Goal: Navigation & Orientation: Find specific page/section

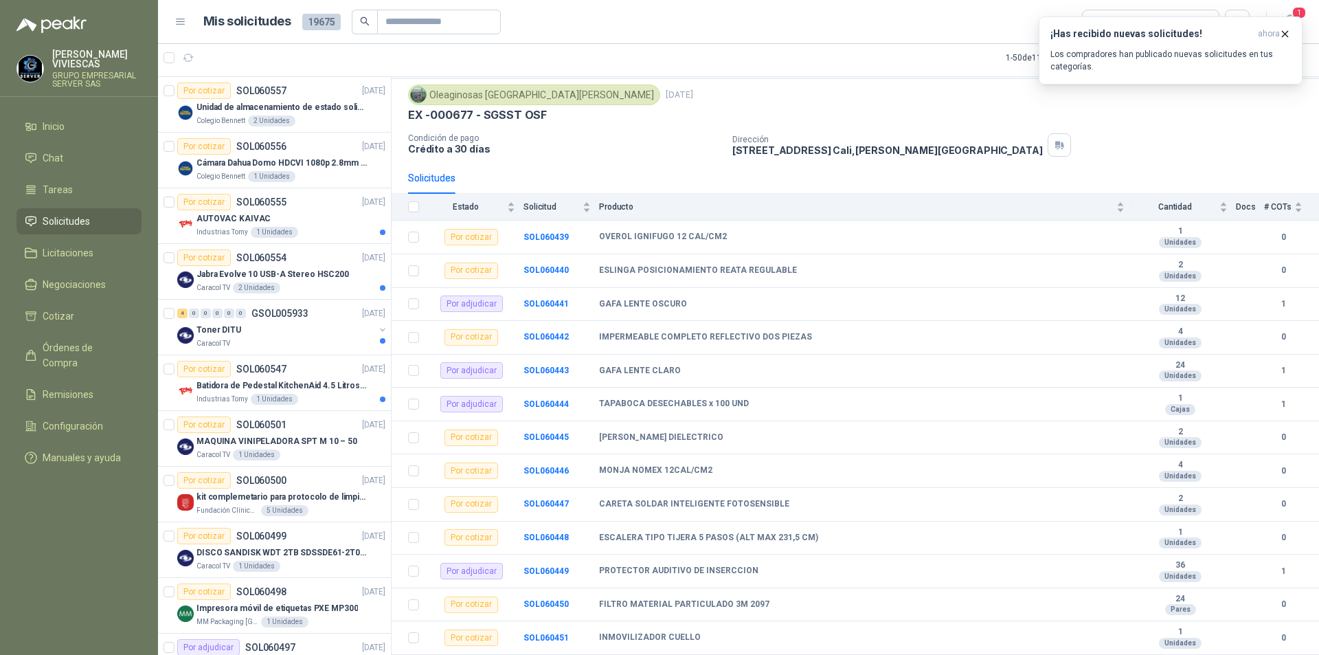
click at [61, 215] on span "Solicitudes" at bounding box center [66, 221] width 47 height 15
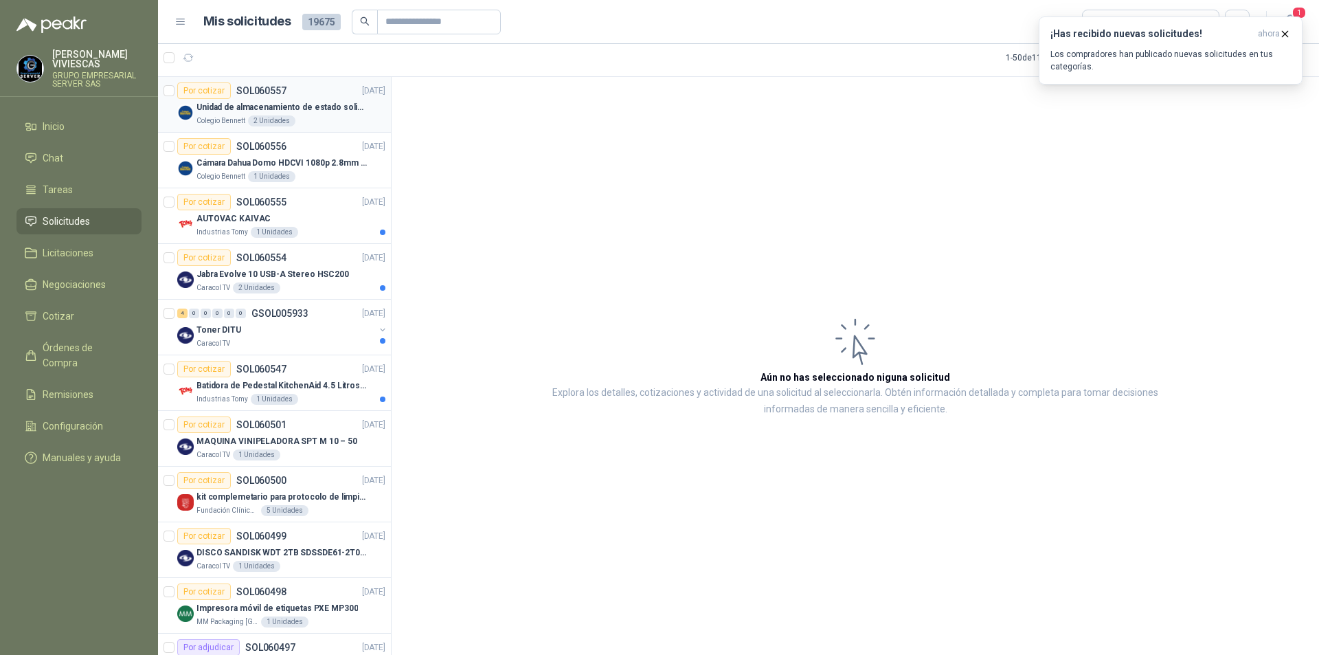
click at [312, 109] on p "Unidad de almacenamiento de estado solido Marca SK hynix [DATE] NVMe 256GB HFM2…" at bounding box center [281, 107] width 171 height 13
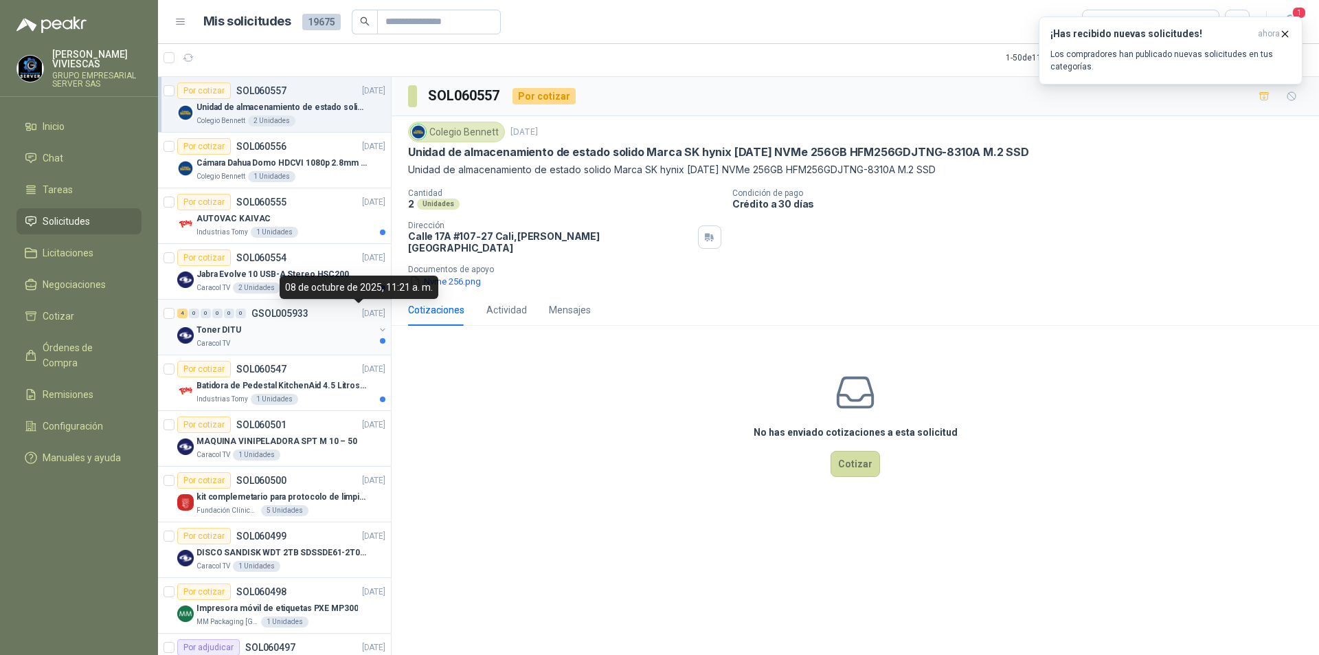
scroll to position [69, 0]
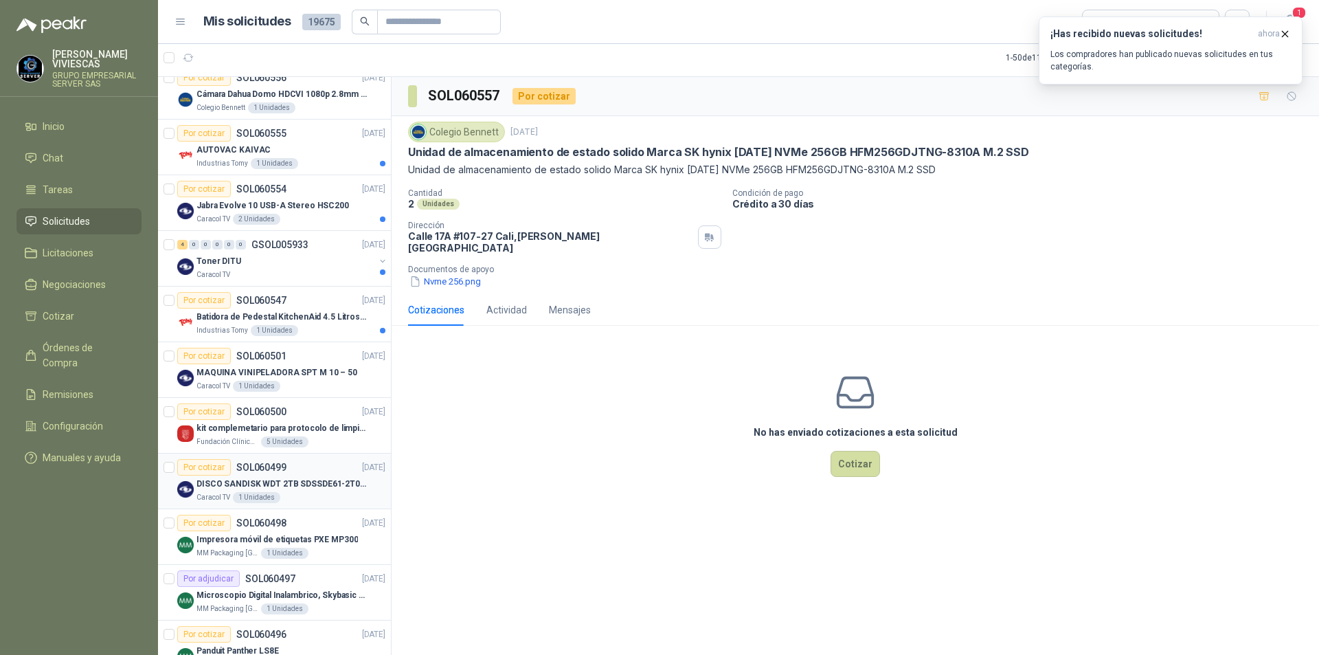
click at [332, 490] on p "DISCO SANDISK WDT 2TB SDSSDE61-2T00-G25" at bounding box center [281, 483] width 171 height 13
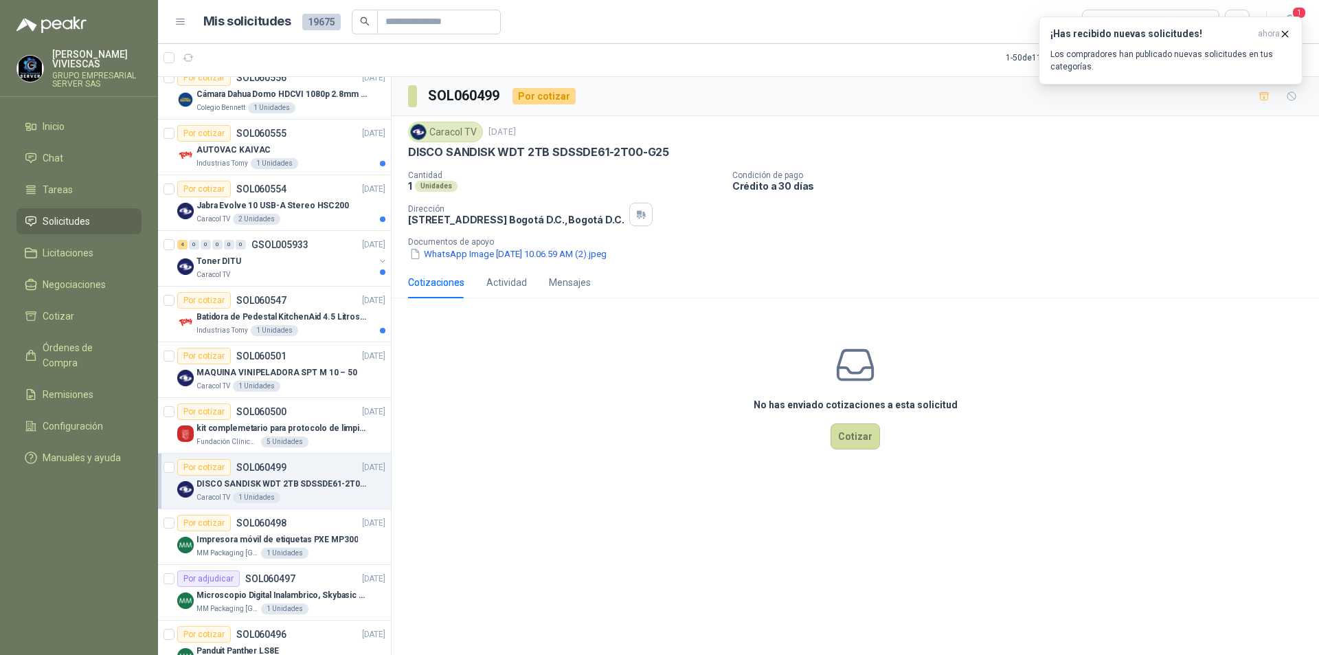
scroll to position [206, 0]
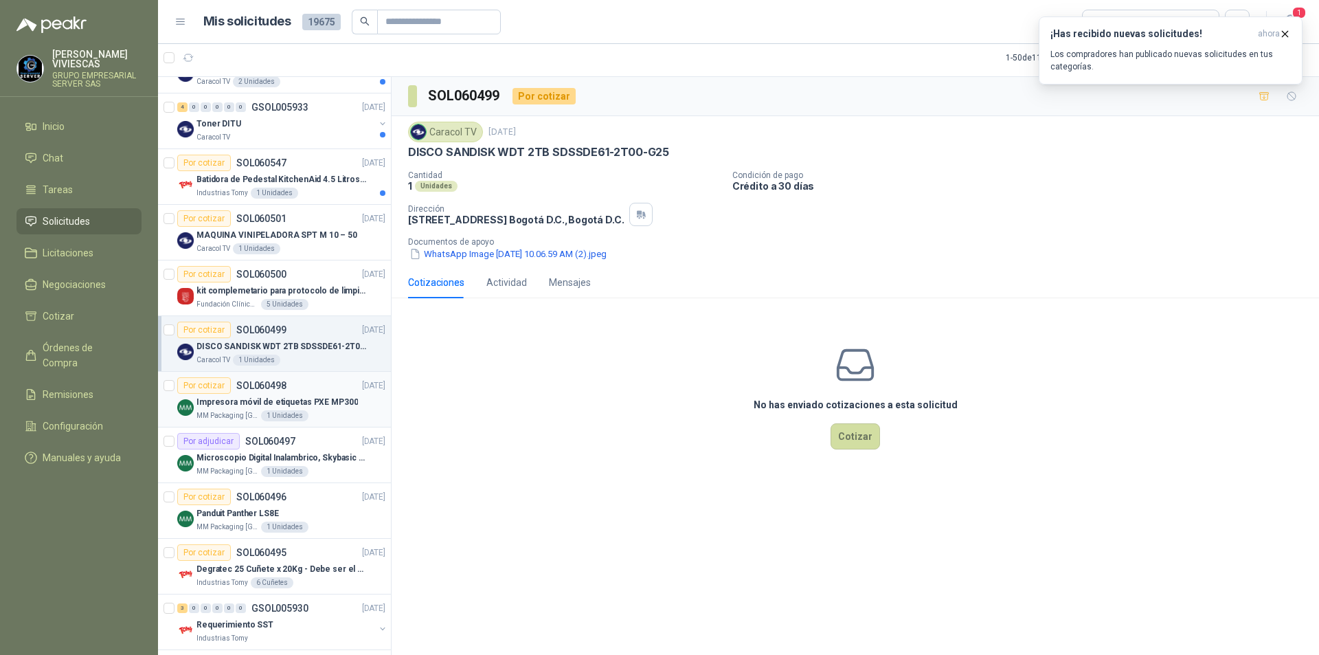
click at [337, 410] on div "MM Packaging [GEOGRAPHIC_DATA] 1 Unidades" at bounding box center [290, 415] width 189 height 11
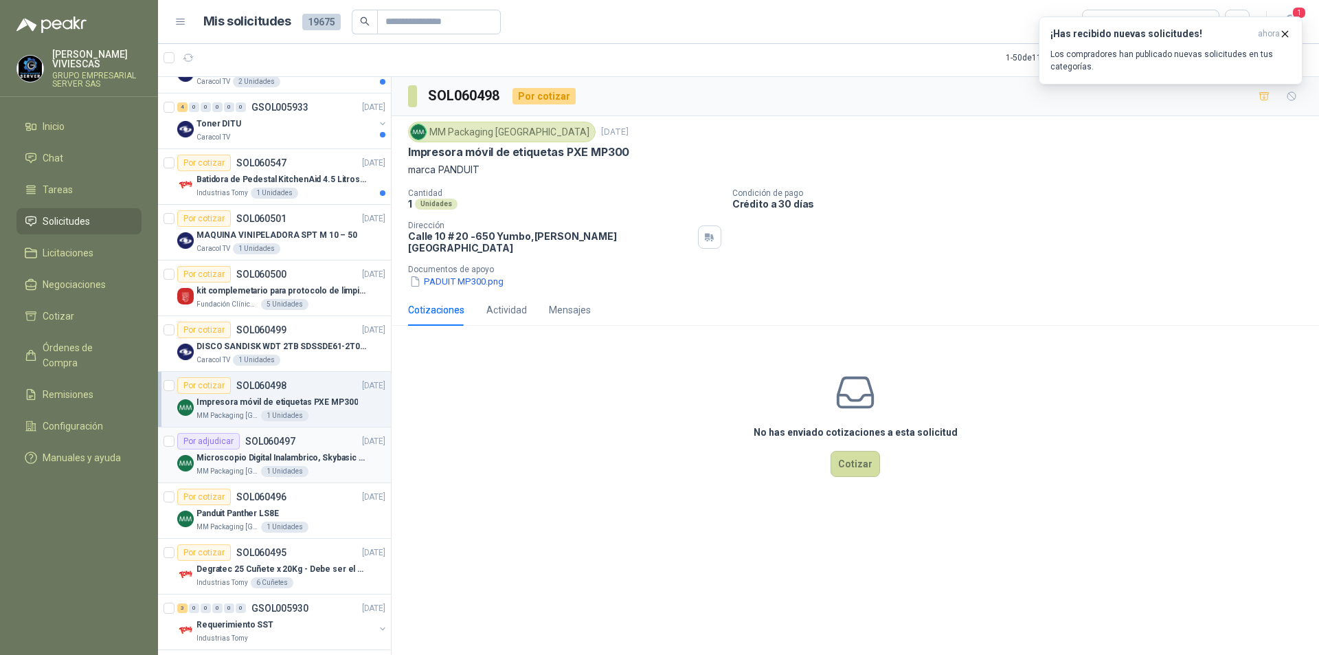
click at [320, 473] on div "MM Packaging [GEOGRAPHIC_DATA] 1 Unidades" at bounding box center [290, 471] width 189 height 11
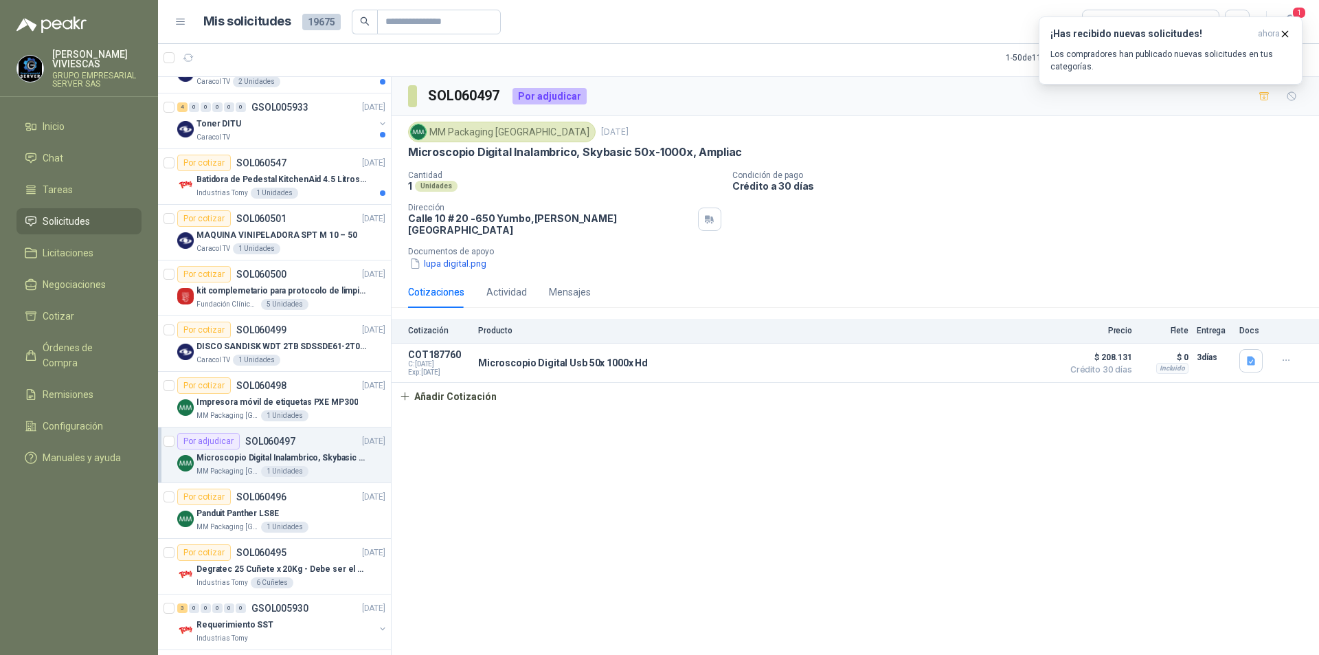
scroll to position [343, 0]
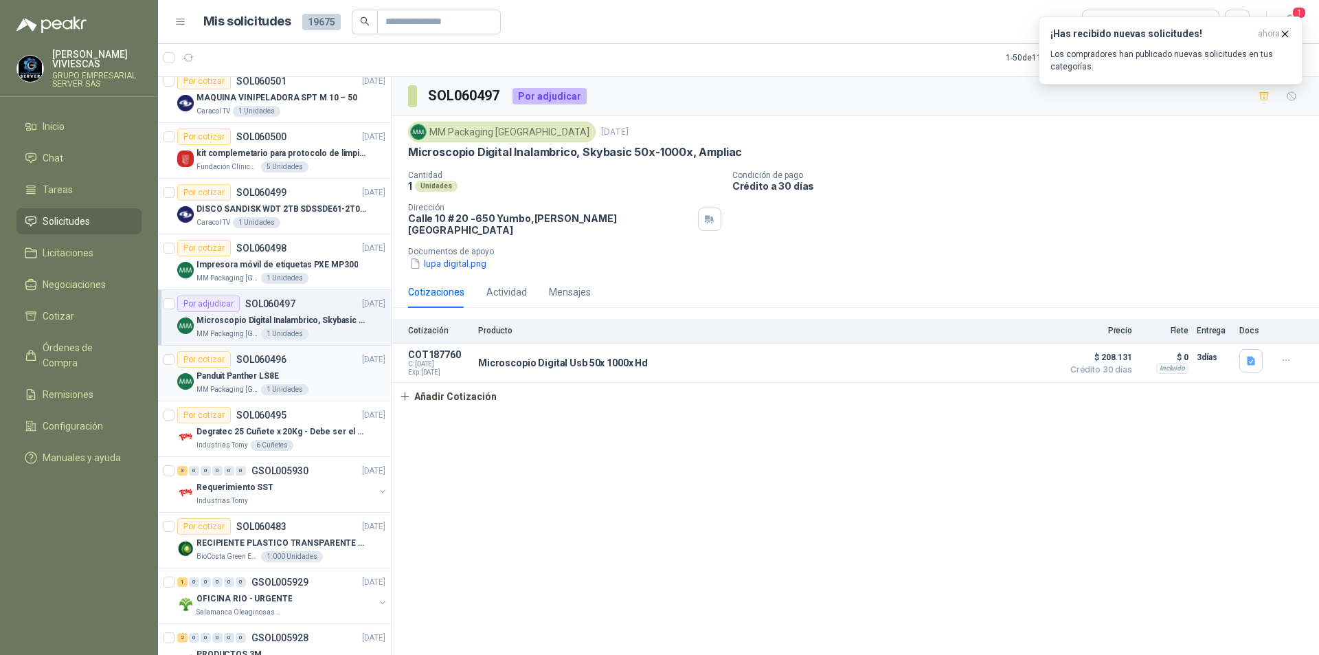
click at [329, 386] on div "MM Packaging [GEOGRAPHIC_DATA] 1 Unidades" at bounding box center [290, 389] width 189 height 11
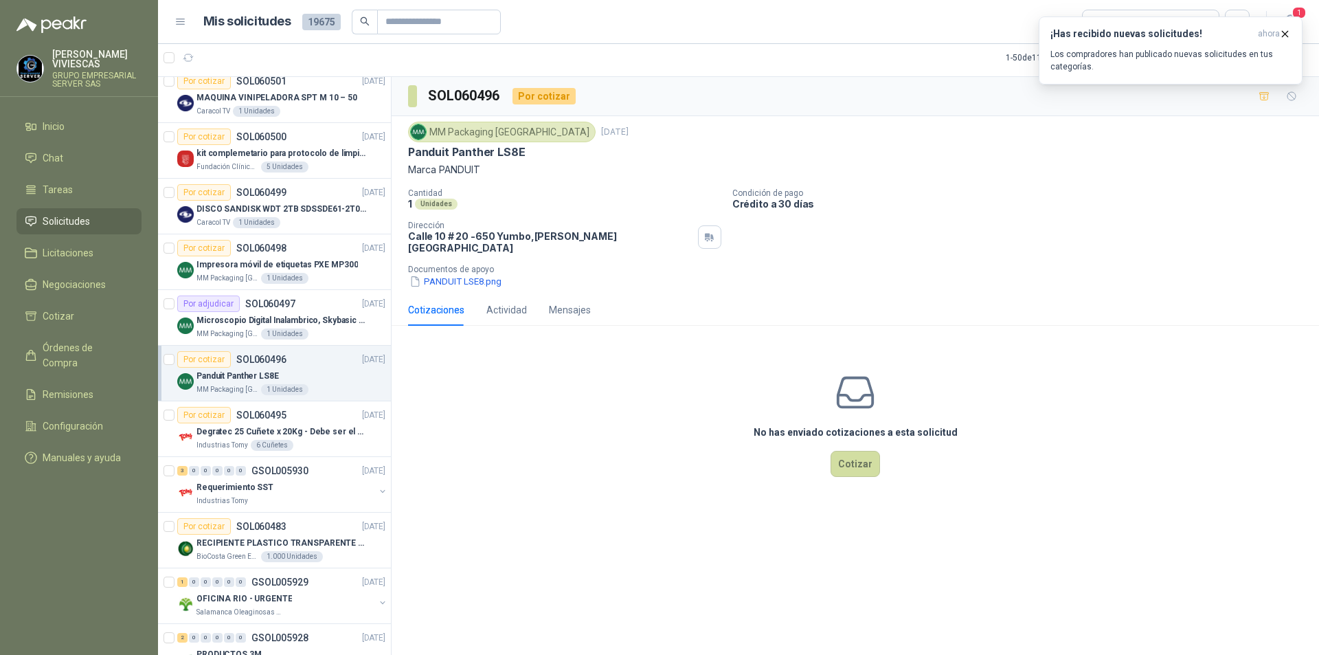
scroll to position [550, 0]
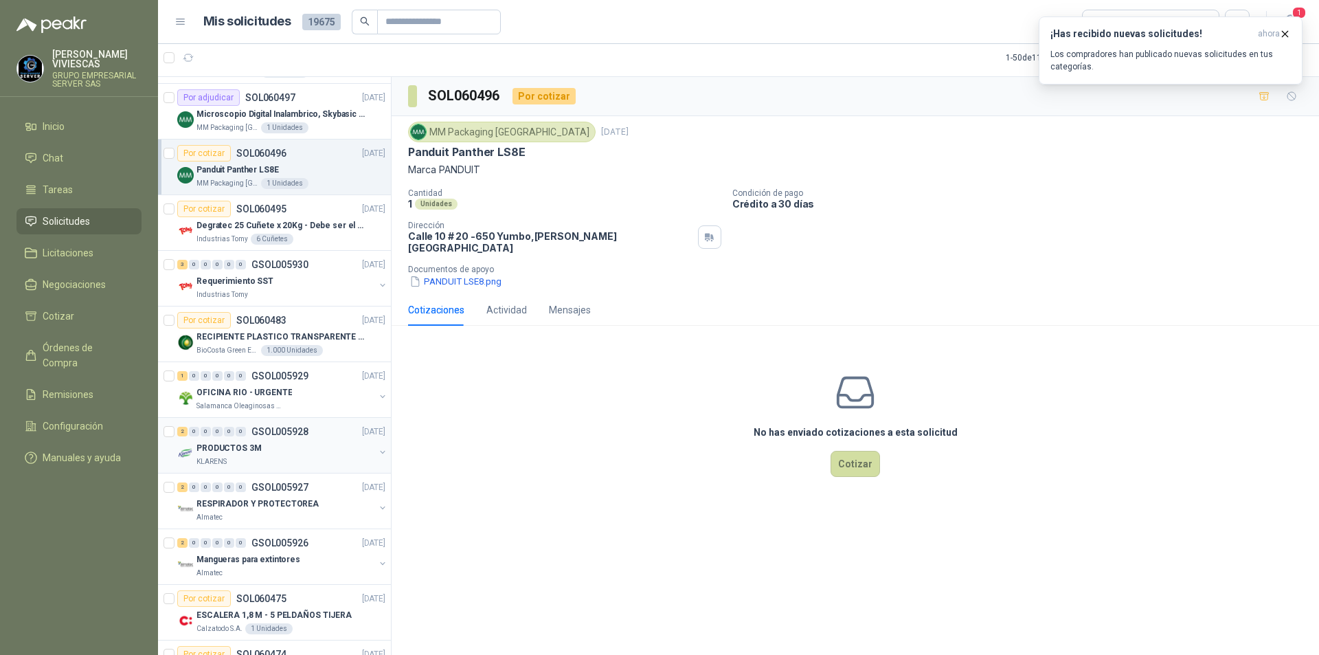
click at [310, 426] on div "2 0 0 0 0 0 GSOL005928 [DATE]" at bounding box center [282, 431] width 211 height 16
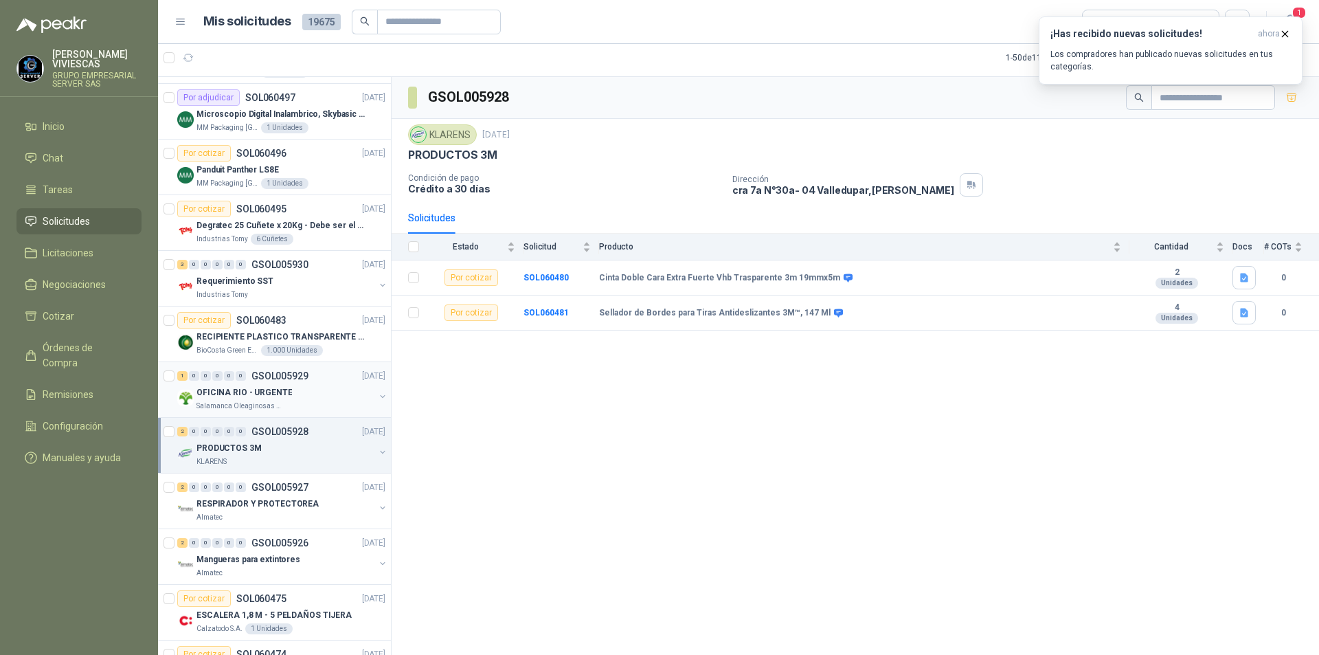
click at [313, 398] on div "OFICINA RIO - URGENTE" at bounding box center [285, 392] width 178 height 16
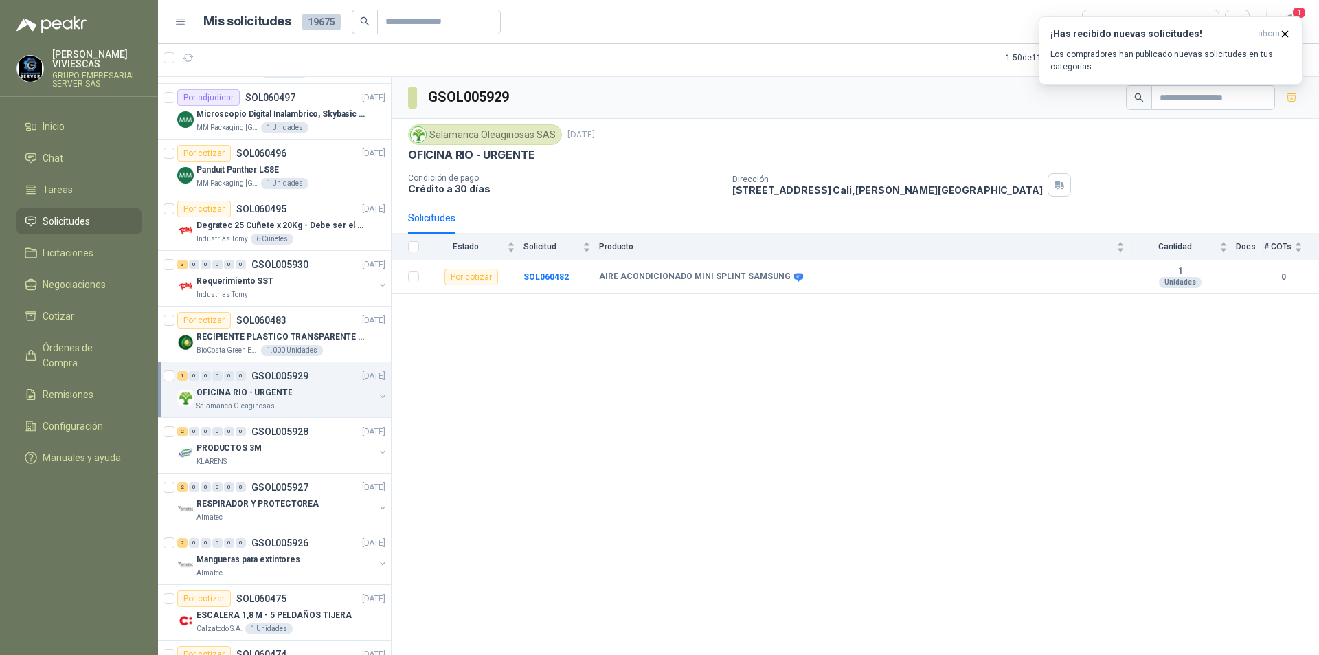
click at [708, 365] on div "GSOL005929 Salamanca Oleaginosas SAS [DATE] OFICINA RIO - URGENTE Condición de …" at bounding box center [855, 366] width 927 height 578
